Goal: Transaction & Acquisition: Download file/media

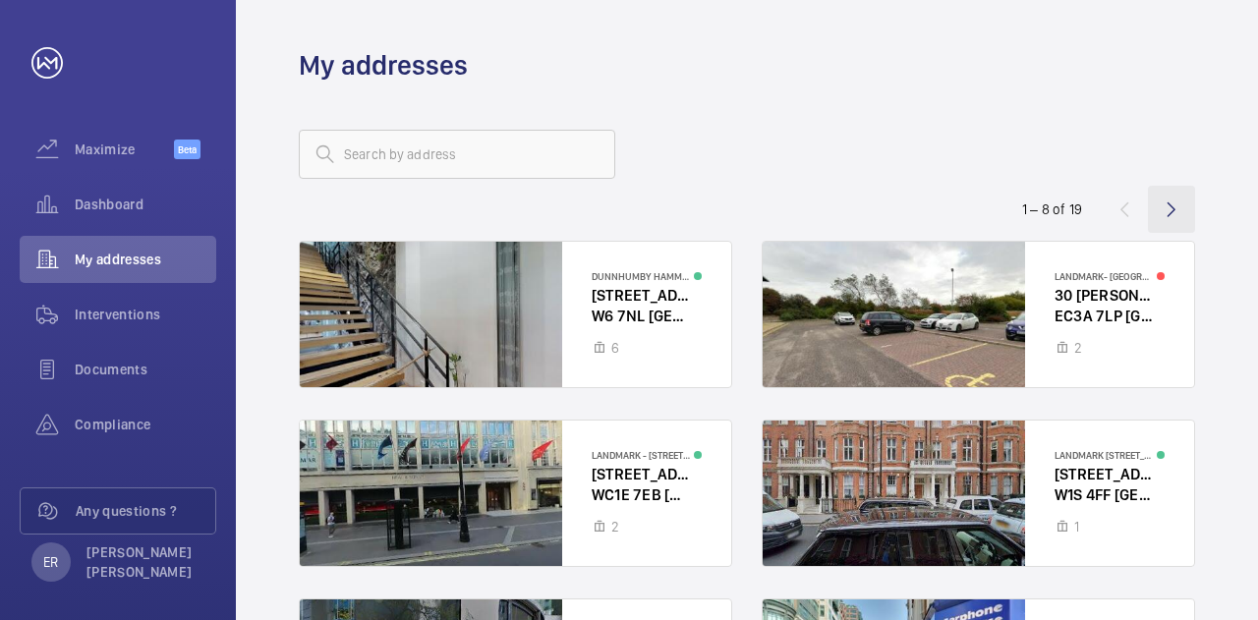
click at [1180, 212] on wm-front-icon-button at bounding box center [1171, 209] width 47 height 47
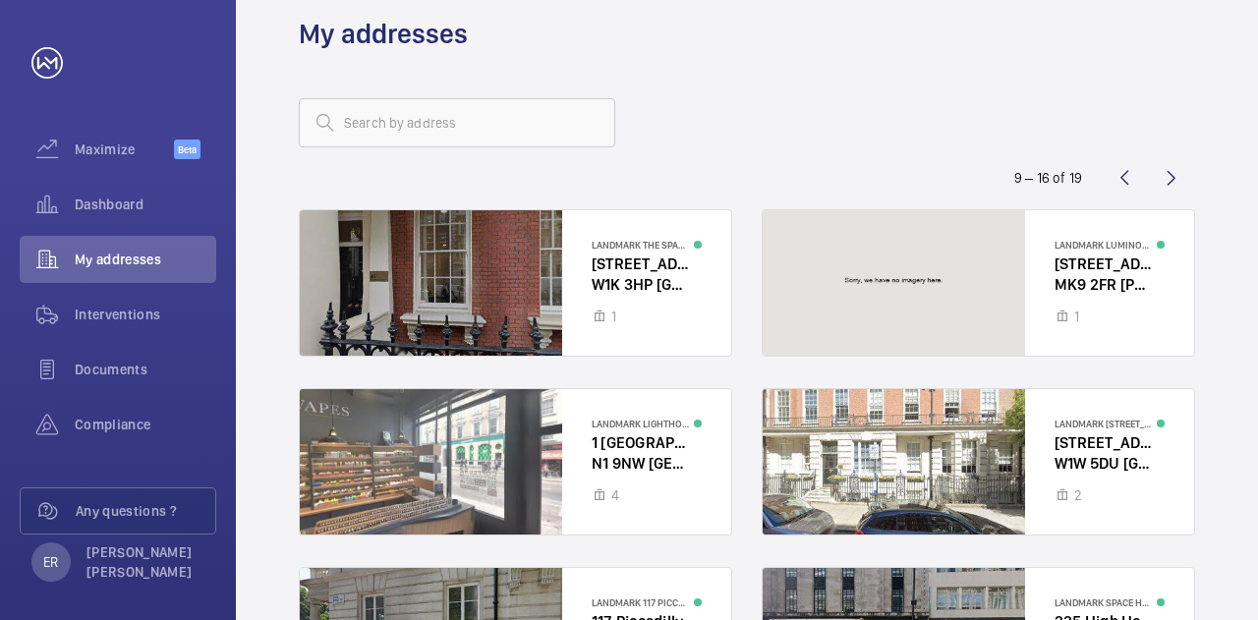
scroll to position [10, 0]
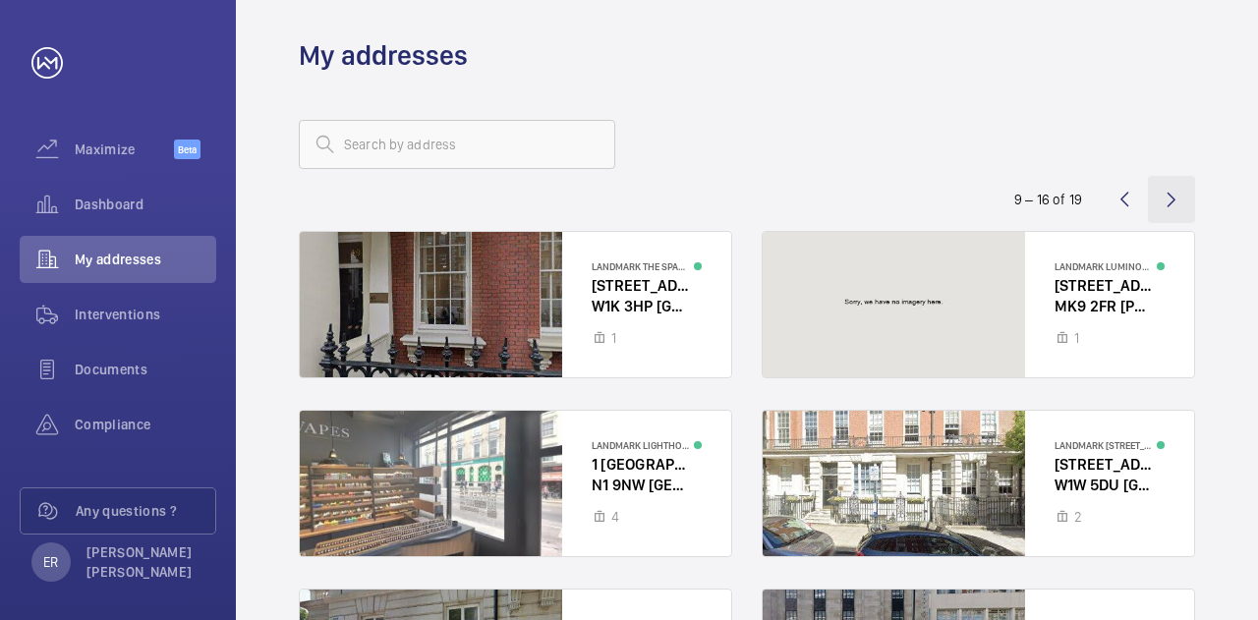
click at [1188, 190] on wm-front-icon-button at bounding box center [1171, 199] width 47 height 47
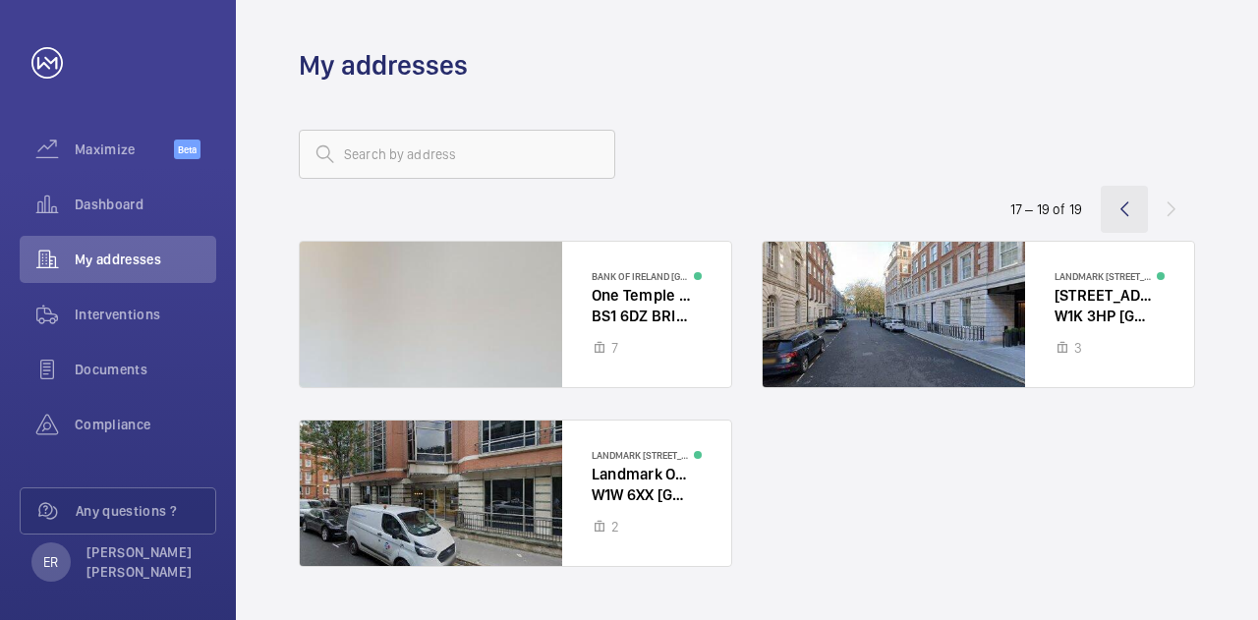
click at [1142, 213] on wm-front-icon-button at bounding box center [1124, 209] width 47 height 47
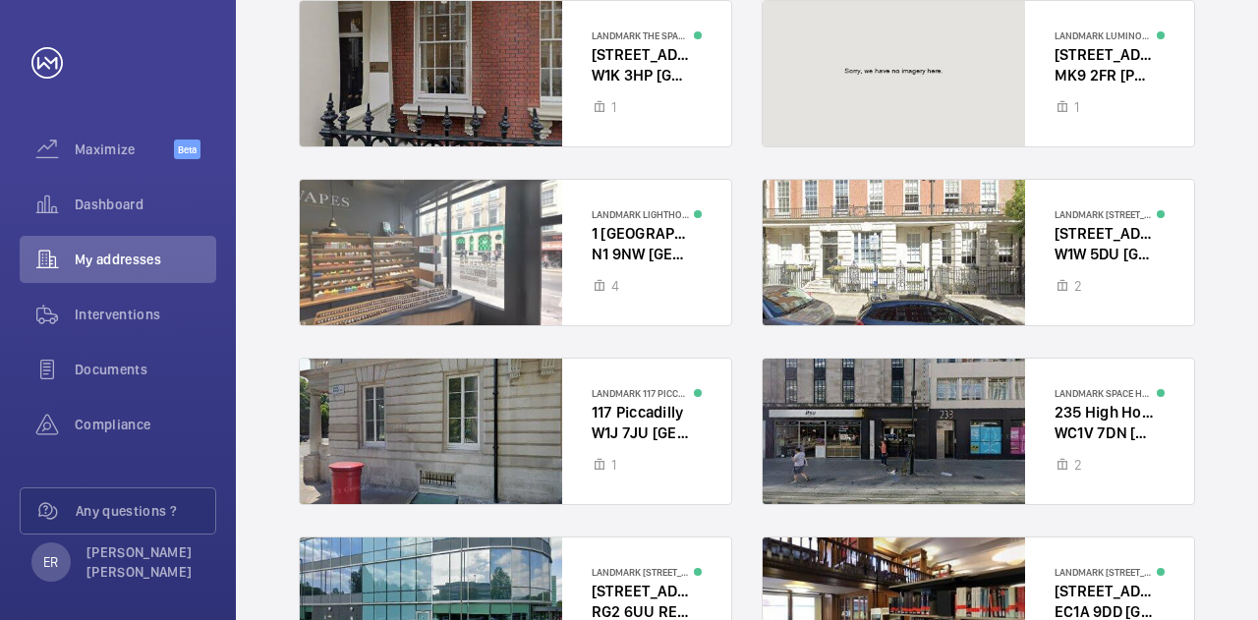
scroll to position [10, 0]
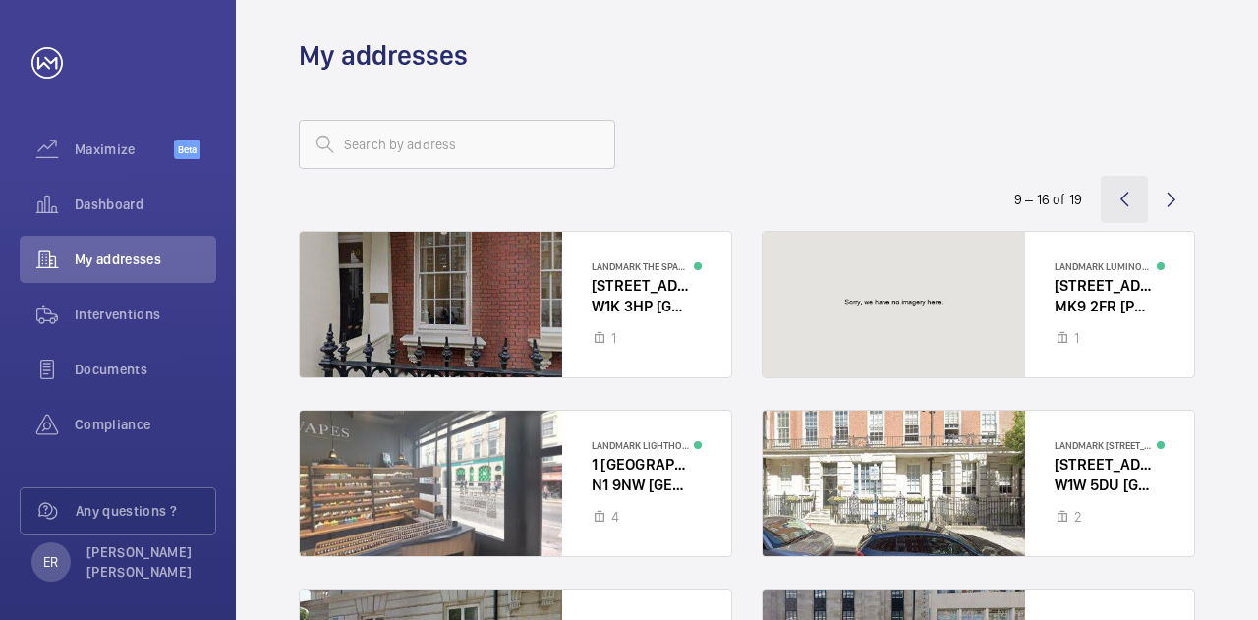
click at [1120, 198] on wm-front-icon-button at bounding box center [1124, 199] width 47 height 47
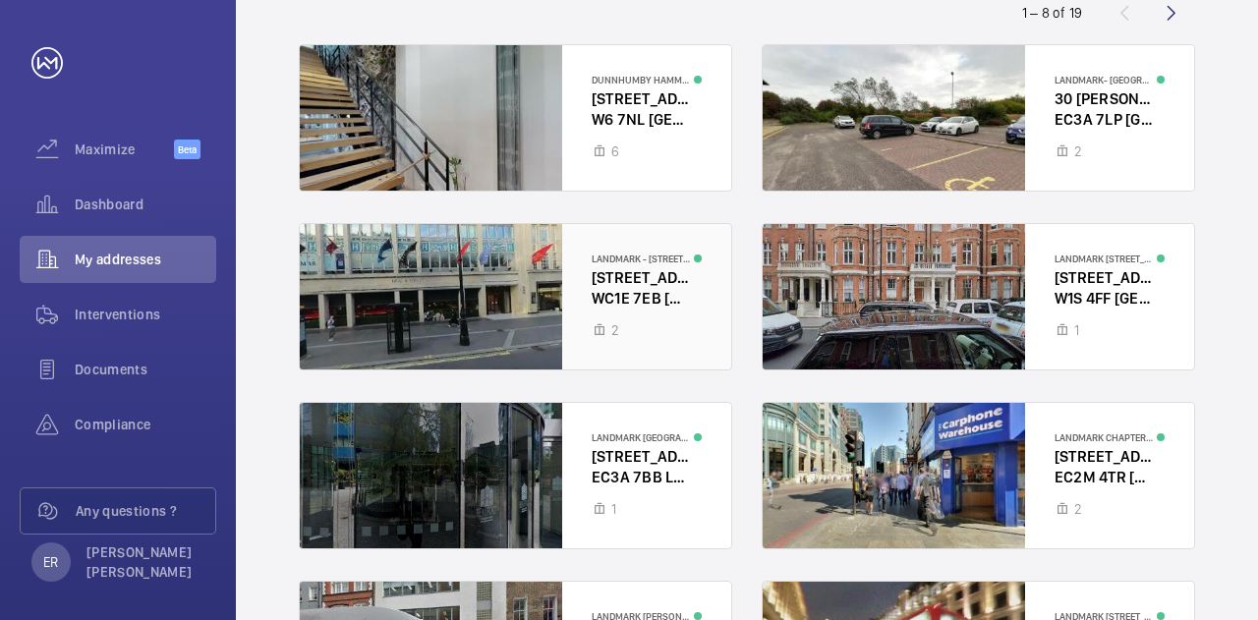
click at [478, 261] on div at bounding box center [516, 296] width 432 height 145
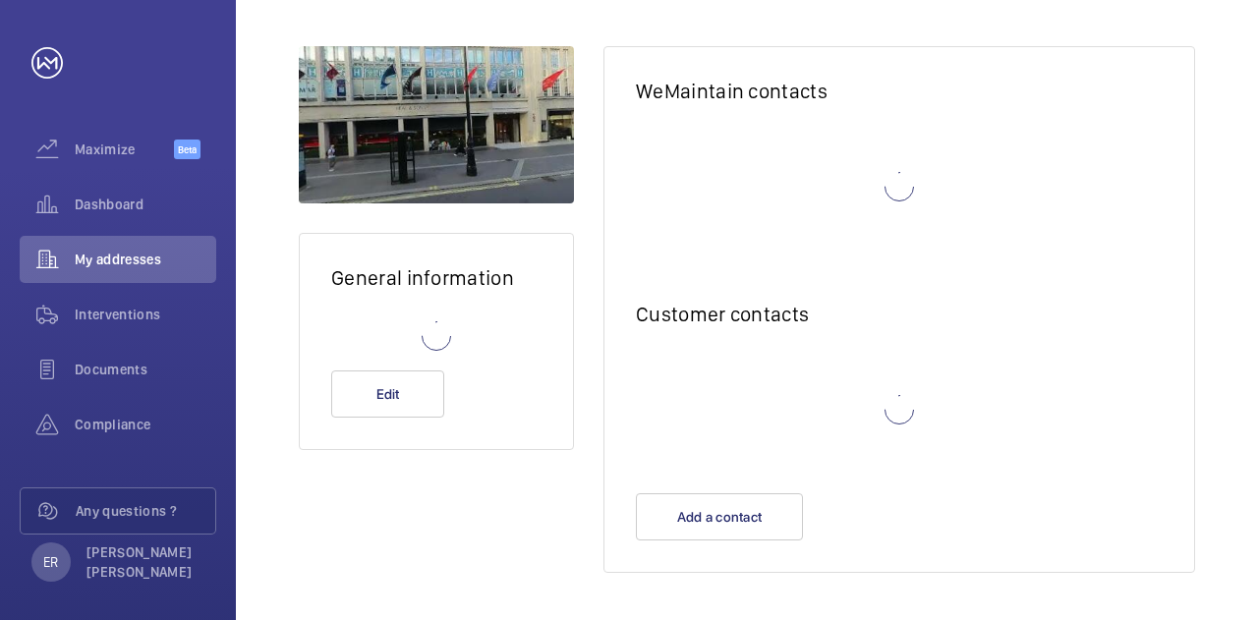
scroll to position [183, 0]
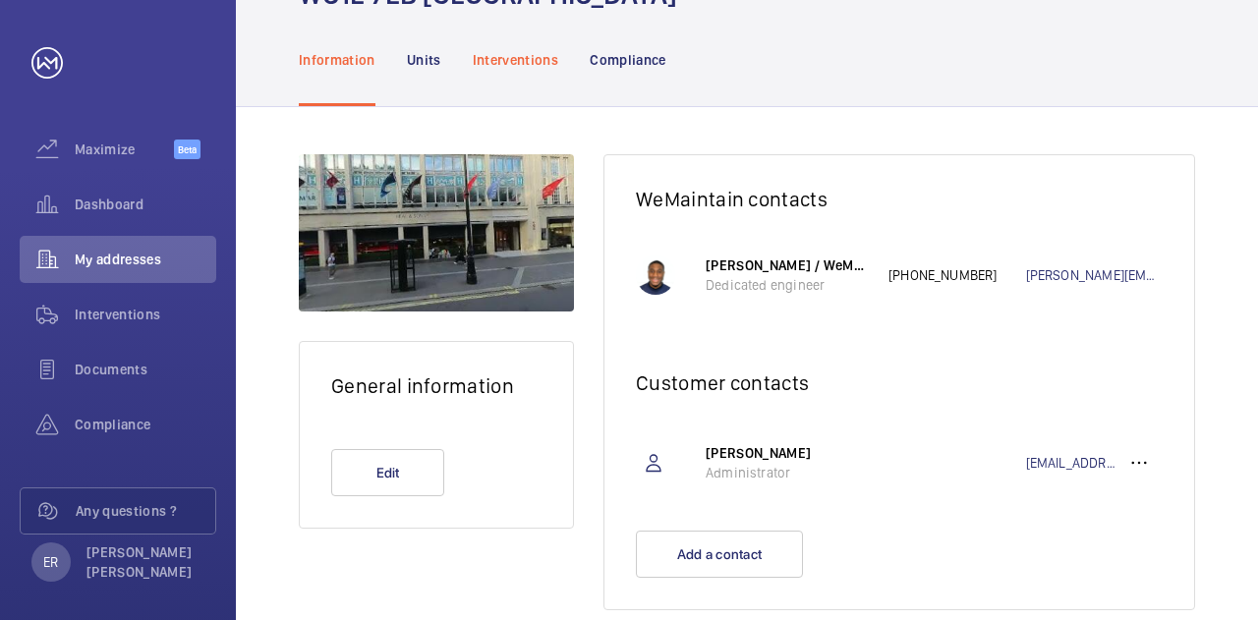
click at [511, 50] on p "Interventions" at bounding box center [516, 60] width 87 height 20
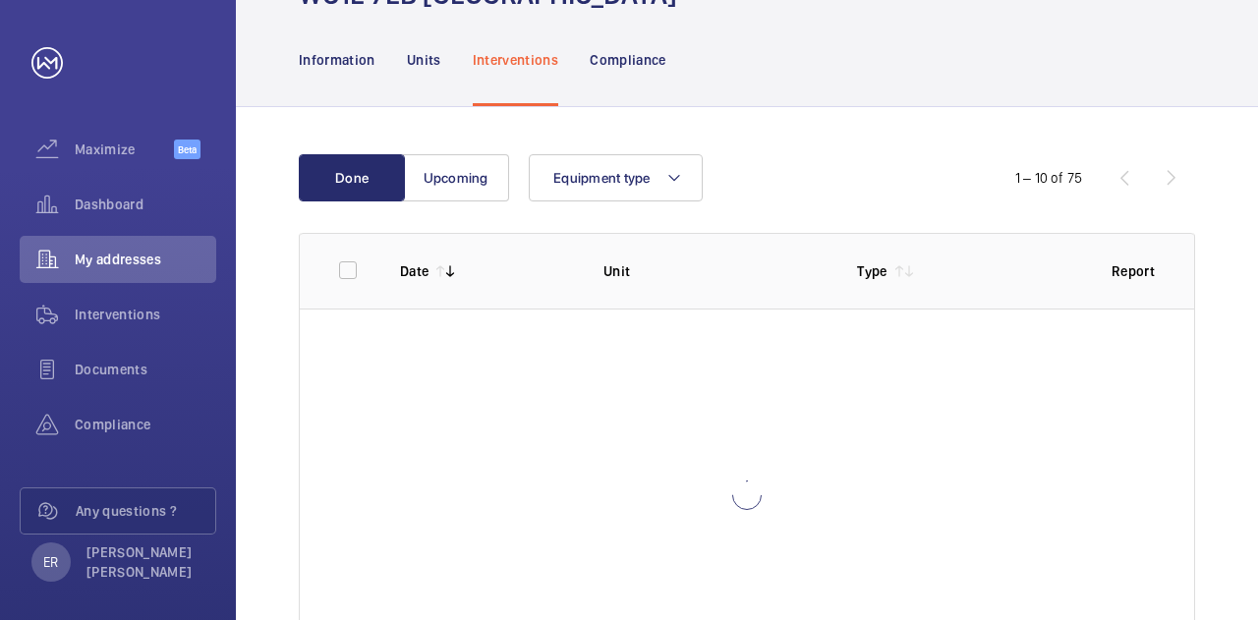
scroll to position [254, 0]
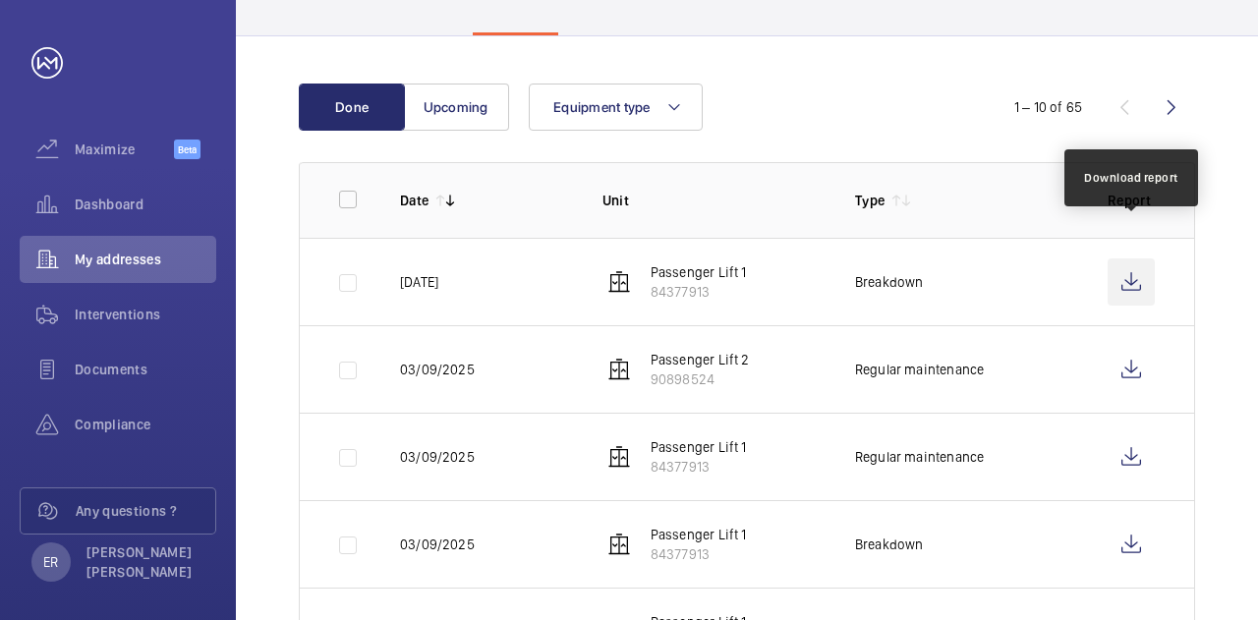
click at [1133, 259] on wm-front-icon-button at bounding box center [1131, 282] width 47 height 47
